Goal: Communication & Community: Participate in discussion

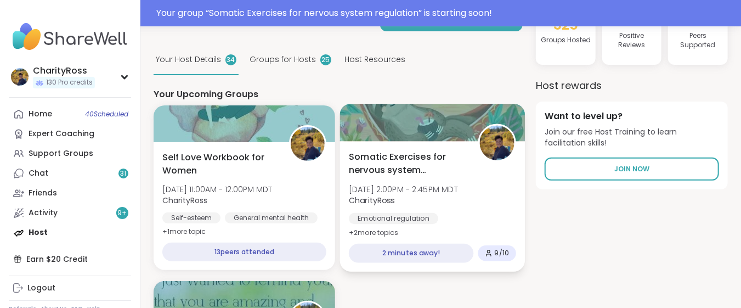
click at [391, 190] on span "[DATE] 2:00PM - 2:45PM MDT" at bounding box center [403, 188] width 109 height 11
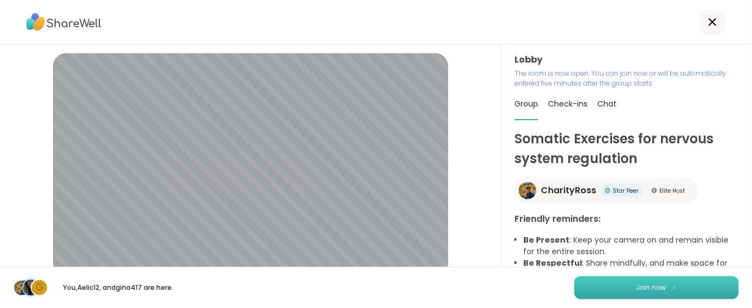
click at [589, 289] on button "Join now" at bounding box center [656, 287] width 164 height 23
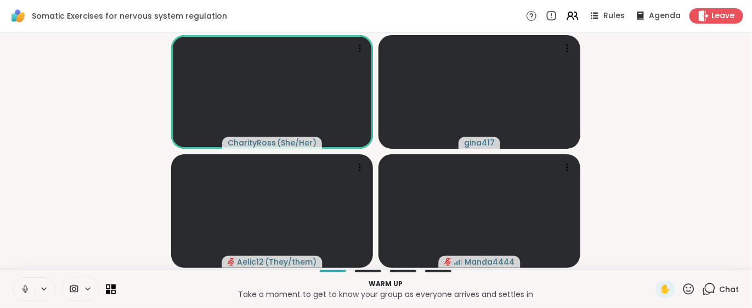
click at [702, 290] on icon at bounding box center [709, 289] width 14 height 14
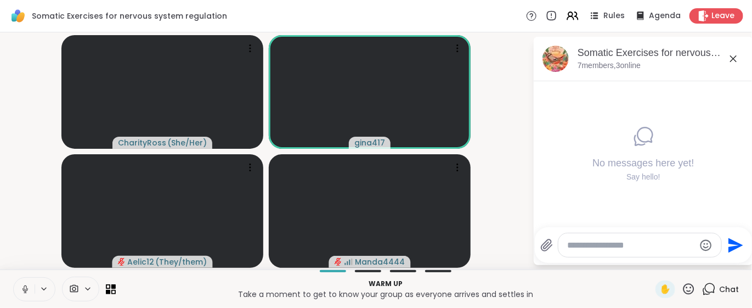
click at [587, 247] on textarea "Type your message" at bounding box center [631, 245] width 128 height 11
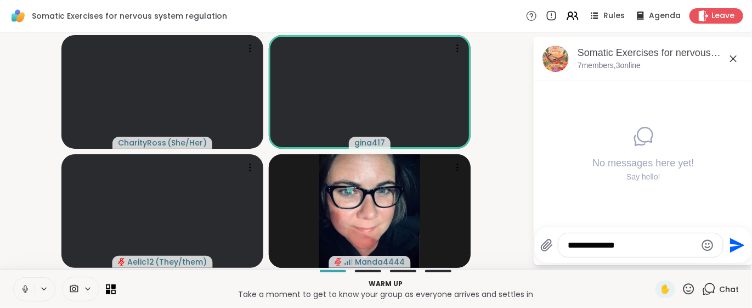
type textarea "**********"
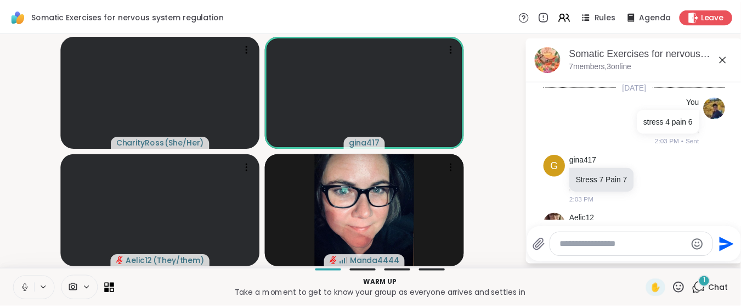
scroll to position [47, 0]
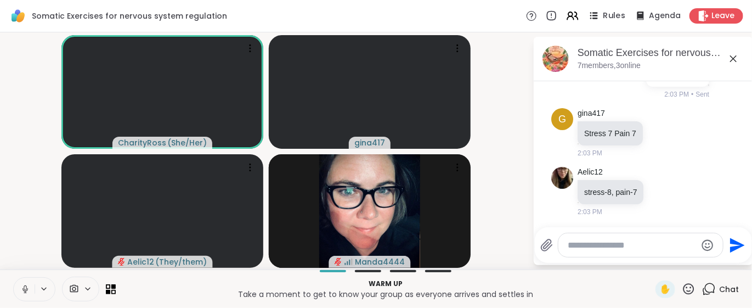
click at [603, 13] on span "Rules" at bounding box center [614, 16] width 22 height 12
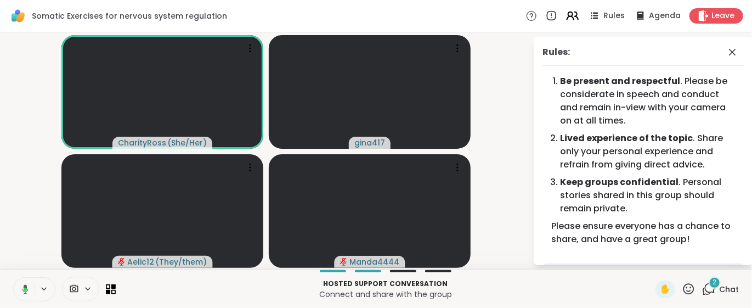
click at [575, 12] on icon at bounding box center [576, 16] width 3 height 8
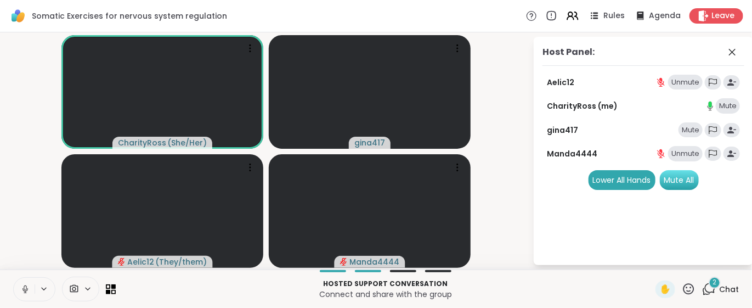
click at [681, 176] on div "Mute All" at bounding box center [678, 180] width 39 height 20
click at [511, 163] on video-player-container "CharityRoss ( She/Her ) gina417 Aelic12 ( They/them ) Manda4444" at bounding box center [266, 151] width 519 height 228
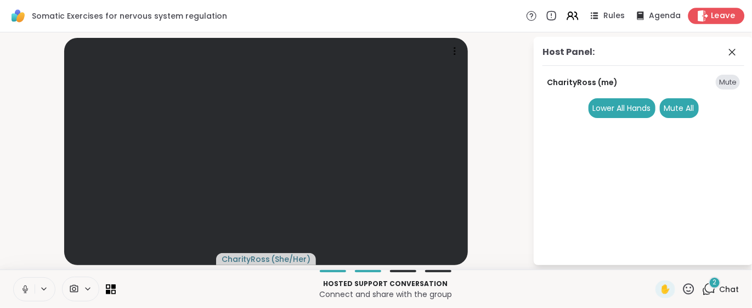
click at [711, 15] on span "Leave" at bounding box center [723, 16] width 24 height 12
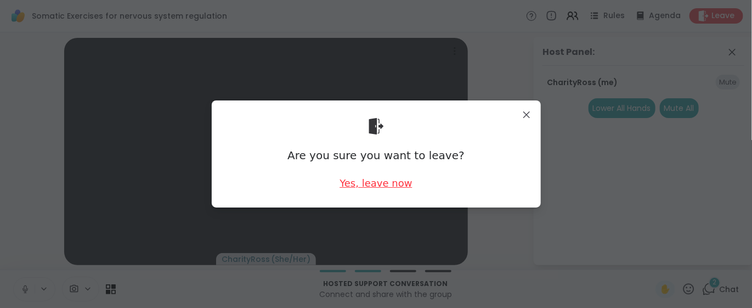
click at [399, 180] on div "Yes, leave now" at bounding box center [375, 183] width 72 height 14
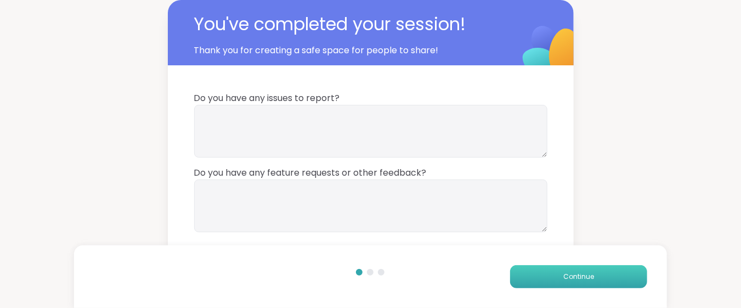
click at [608, 279] on button "Continue" at bounding box center [578, 276] width 137 height 23
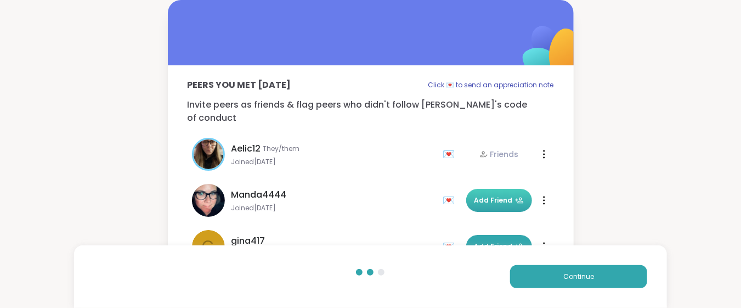
click at [505, 195] on span "Add Friend" at bounding box center [498, 200] width 49 height 10
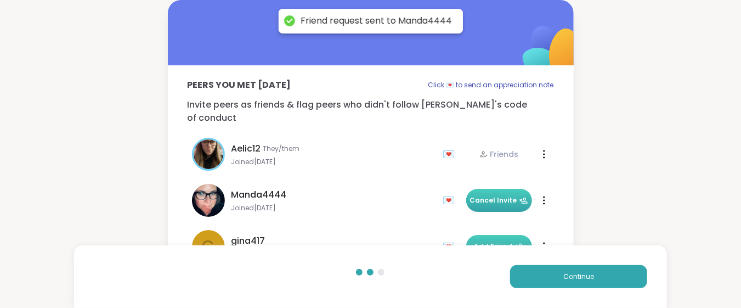
click at [504, 241] on span "Add Friend" at bounding box center [498, 246] width 49 height 10
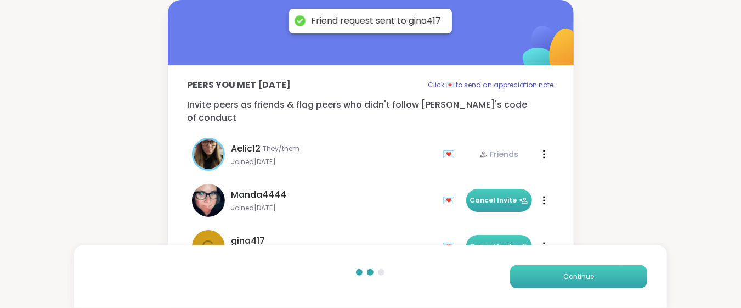
click at [541, 276] on button "Continue" at bounding box center [578, 276] width 137 height 23
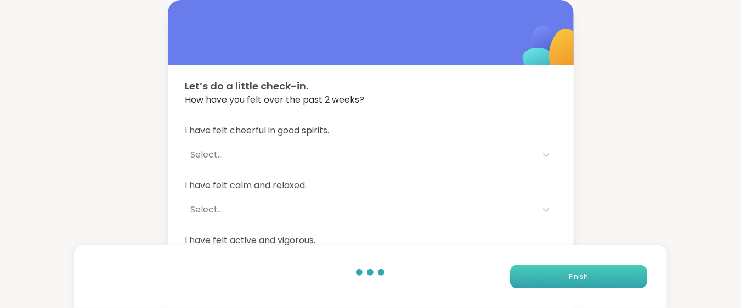
click at [539, 279] on button "Finish" at bounding box center [578, 276] width 137 height 23
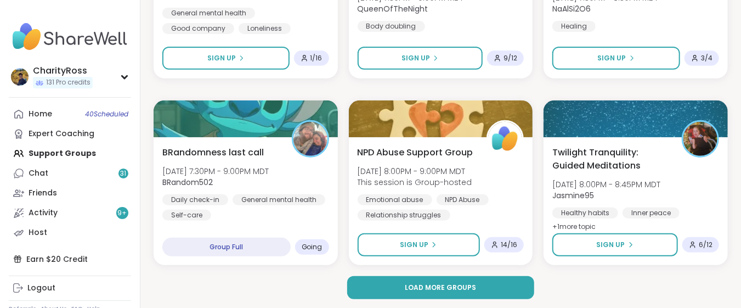
scroll to position [2148, 0]
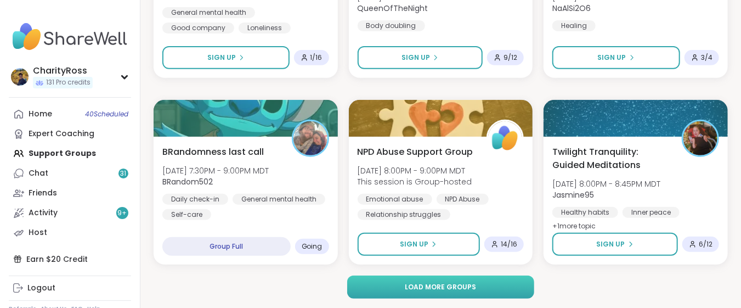
click at [524, 289] on button "Load more groups" at bounding box center [440, 286] width 187 height 23
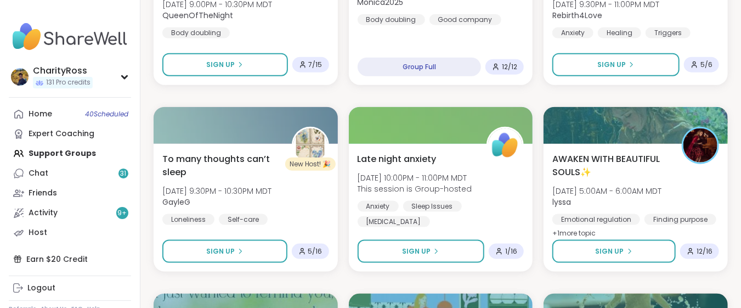
scroll to position [2441, 0]
